Goal: Complete application form

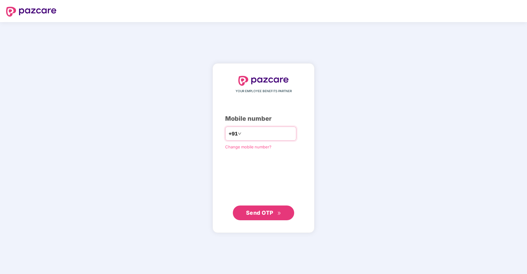
click at [270, 138] on input "number" at bounding box center [268, 134] width 50 height 10
type input "**********"
click at [256, 215] on span "Send OTP" at bounding box center [259, 212] width 27 height 6
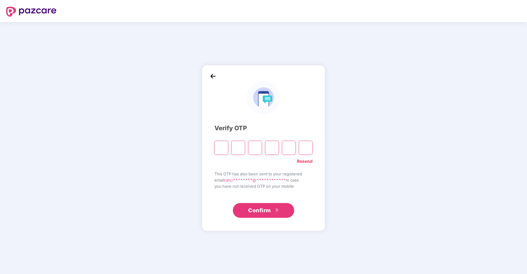
type input "*"
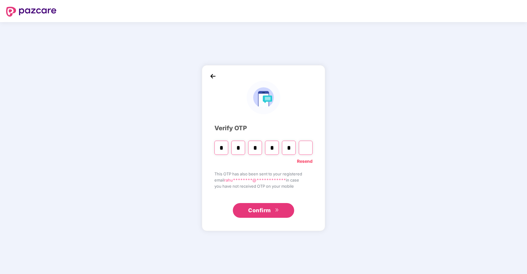
type input "*"
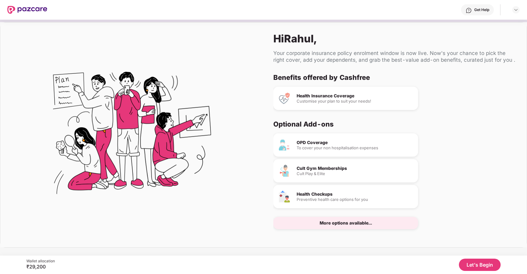
click at [217, 81] on div at bounding box center [131, 134] width 263 height 225
click at [470, 265] on button "Let's Begin" at bounding box center [480, 264] width 42 height 12
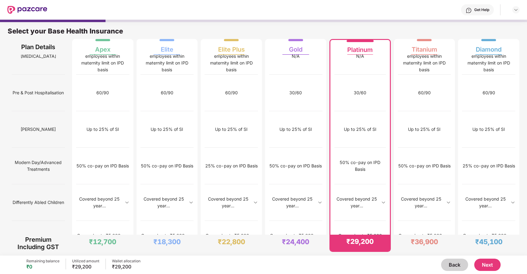
scroll to position [3, 0]
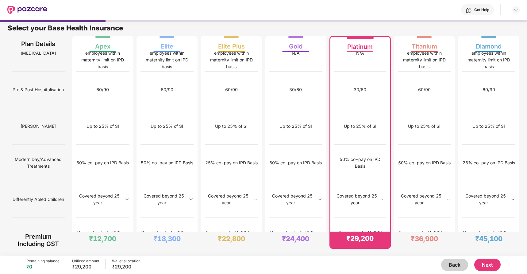
click at [487, 259] on button "Next" at bounding box center [488, 264] width 26 height 12
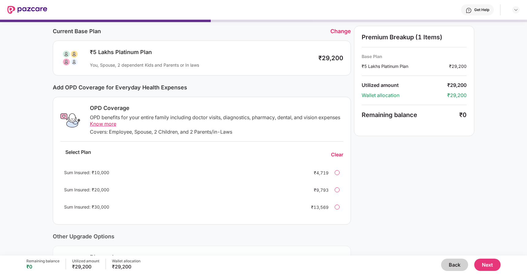
scroll to position [22, 0]
click at [335, 207] on div "Sum Insured: ₹30,000 ₹13,569" at bounding box center [201, 206] width 283 height 15
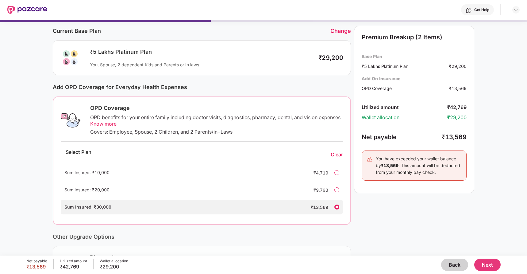
click at [338, 191] on div at bounding box center [337, 189] width 5 height 5
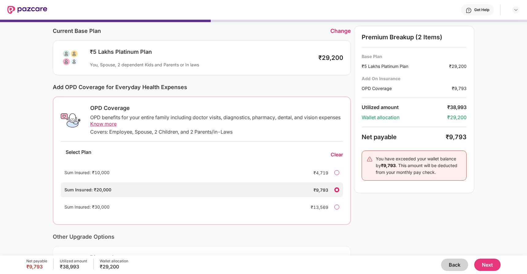
click at [337, 174] on div at bounding box center [337, 172] width 5 height 5
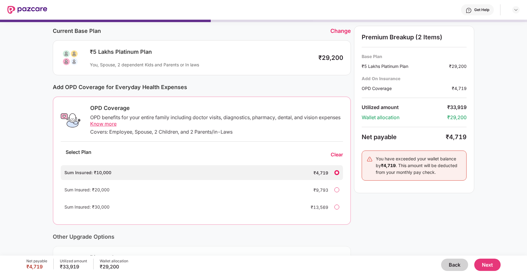
click at [338, 173] on div at bounding box center [337, 172] width 5 height 5
click at [338, 190] on div at bounding box center [337, 189] width 5 height 5
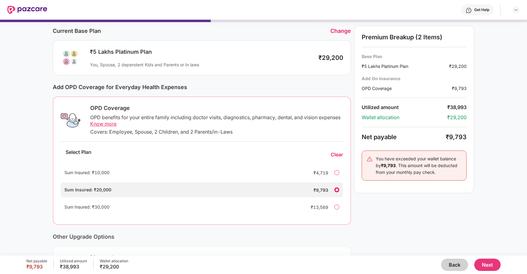
click at [338, 204] on div "Sum Insured: ₹30,000 ₹13,569" at bounding box center [202, 207] width 282 height 15
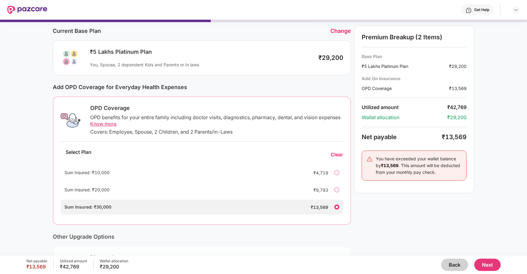
click at [338, 208] on div at bounding box center [337, 206] width 5 height 5
click at [335, 155] on div "Clear" at bounding box center [337, 154] width 12 height 6
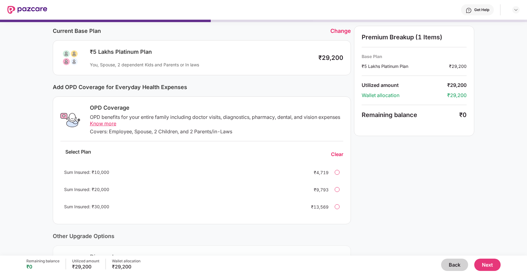
click at [337, 173] on div at bounding box center [337, 172] width 5 height 5
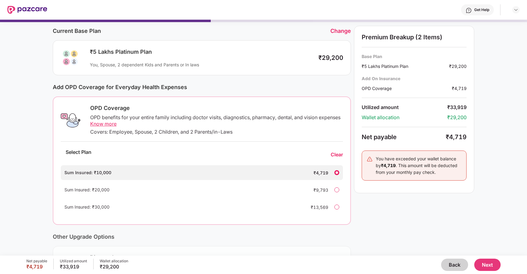
click at [337, 157] on div "Clear" at bounding box center [337, 154] width 12 height 6
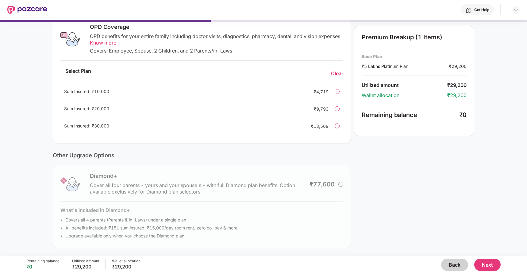
scroll to position [0, 0]
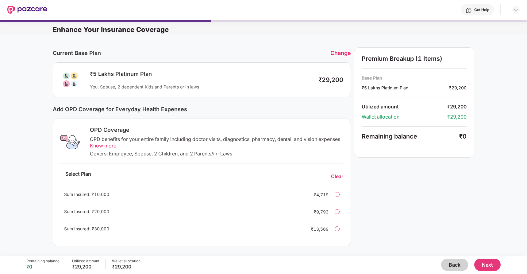
click at [491, 264] on button "Next" at bounding box center [488, 264] width 26 height 12
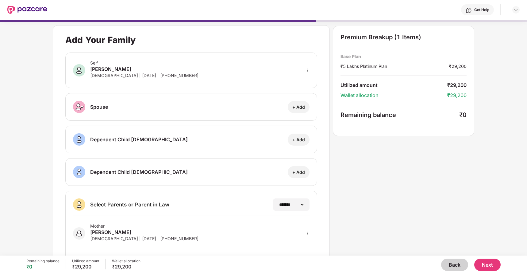
scroll to position [45, 0]
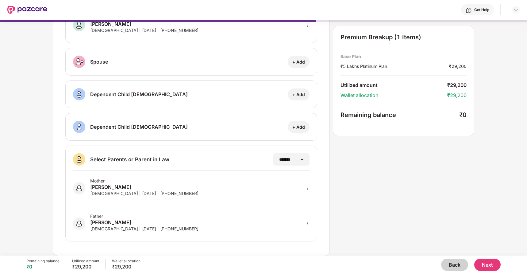
click at [176, 164] on div "**********" at bounding box center [191, 159] width 237 height 12
click at [178, 181] on div "Mother [PERSON_NAME] [DEMOGRAPHIC_DATA] | [DATE] | [PHONE_NUMBER]" at bounding box center [191, 188] width 237 height 35
click at [188, 215] on div "Father [PERSON_NAME] [DEMOGRAPHIC_DATA] | [DATE] | [PHONE_NUMBER]" at bounding box center [191, 220] width 237 height 28
click at [223, 158] on div "**********" at bounding box center [191, 159] width 237 height 12
click at [492, 266] on button "Next" at bounding box center [488, 264] width 26 height 12
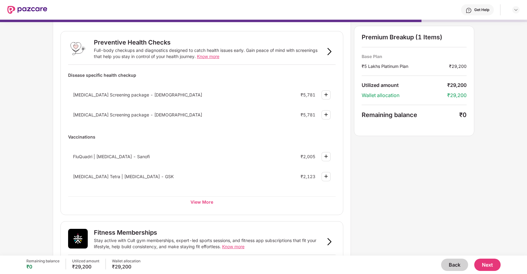
scroll to position [19, 0]
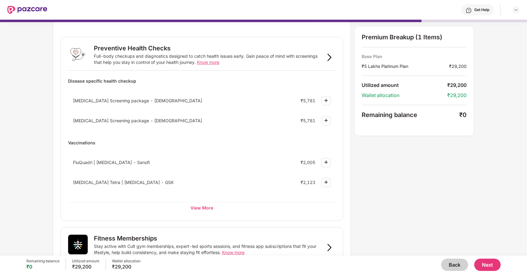
click at [326, 103] on img at bounding box center [326, 100] width 7 height 7
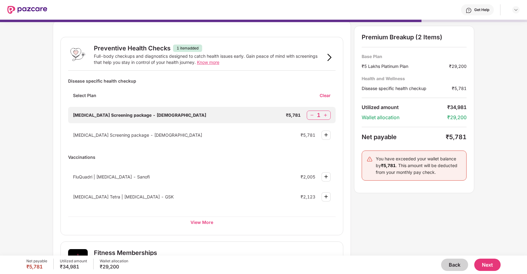
click at [309, 113] on img at bounding box center [312, 115] width 6 height 6
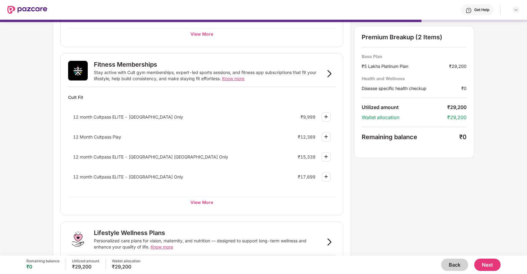
scroll to position [0, 0]
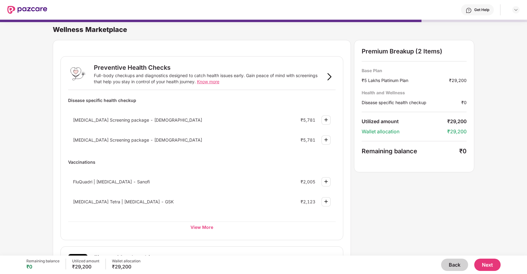
click at [497, 267] on button "Next" at bounding box center [488, 264] width 26 height 12
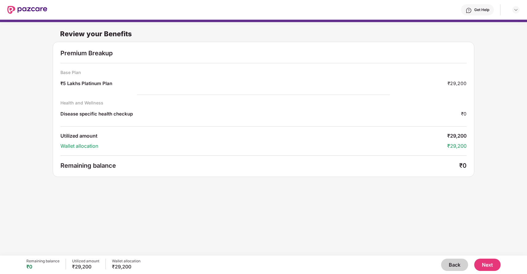
click at [495, 265] on button "Next" at bounding box center [488, 264] width 26 height 12
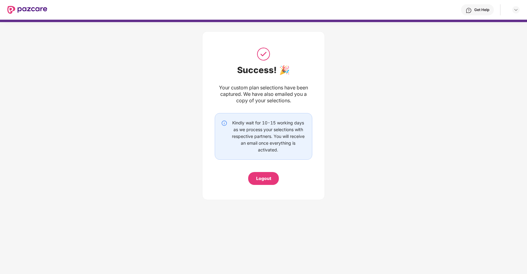
click at [305, 48] on div "Success! 🎉 Your custom plan selections have been captured. We have also emailed…" at bounding box center [264, 115] width 98 height 138
